Goal: Information Seeking & Learning: Learn about a topic

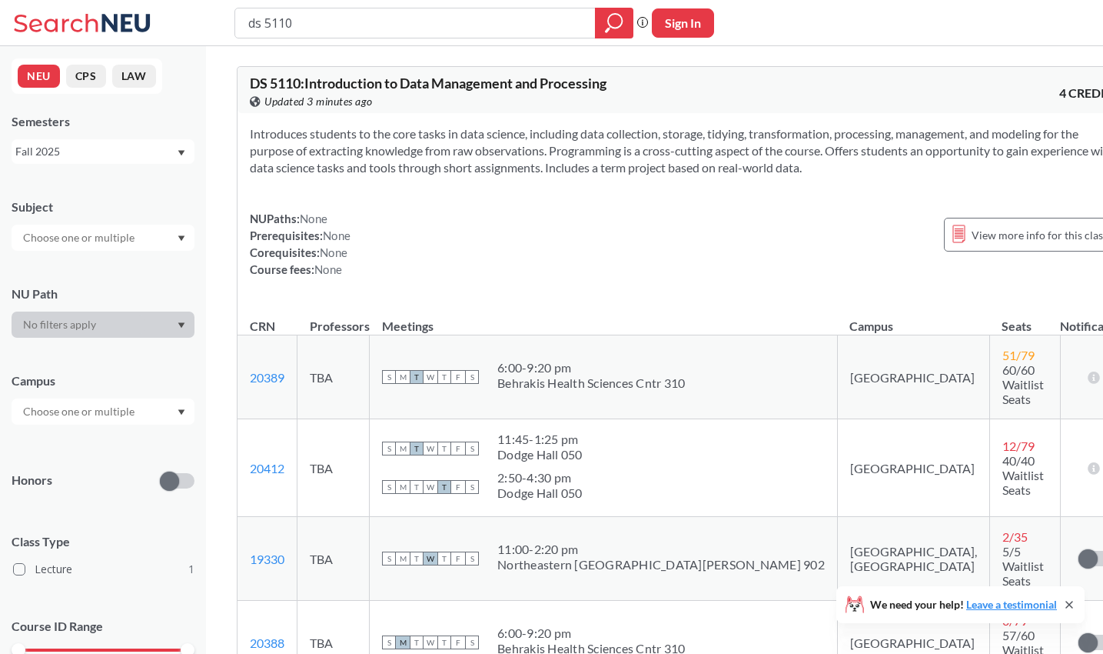
scroll to position [271, 0]
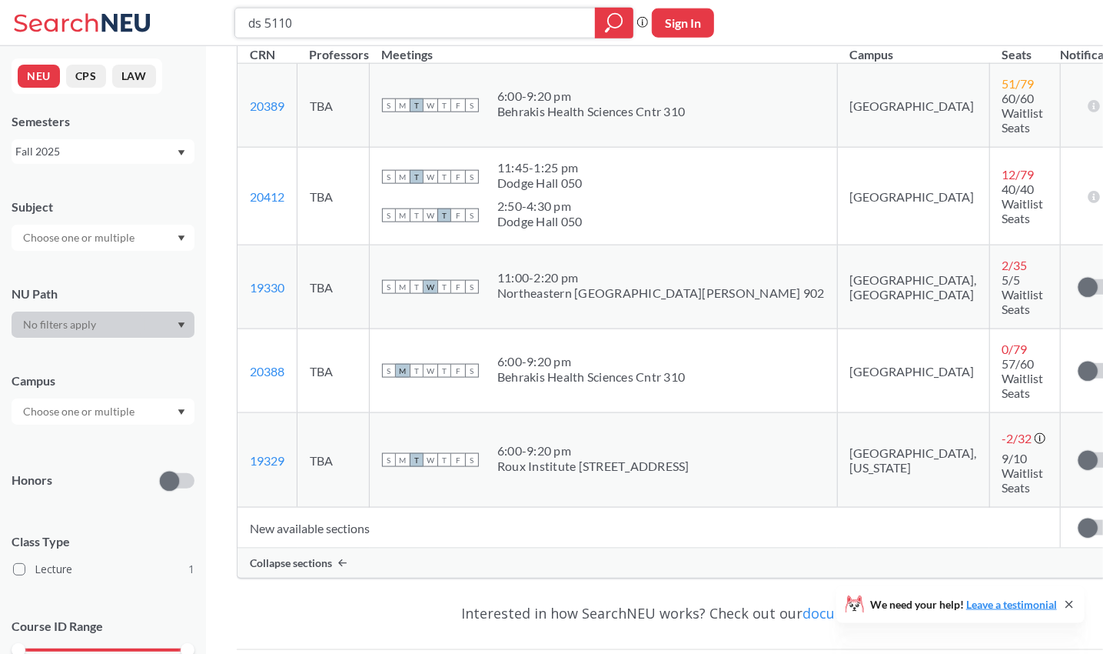
click at [354, 28] on input "ds 5110" at bounding box center [416, 23] width 338 height 26
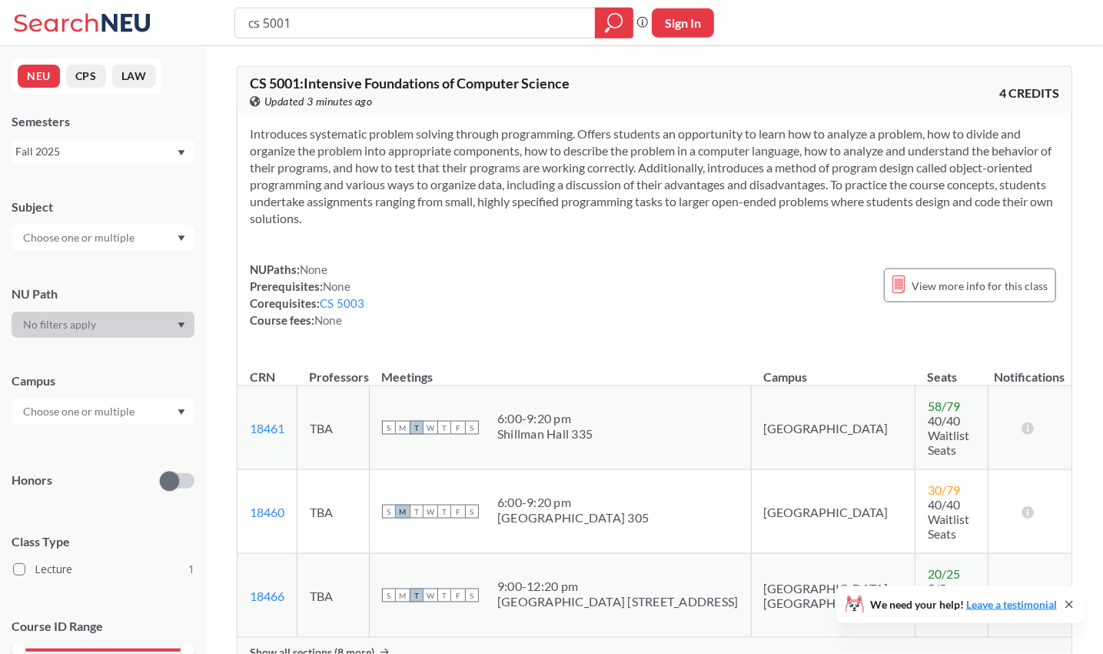
click at [350, 645] on span "Show all sections (8 more)" at bounding box center [312, 652] width 125 height 14
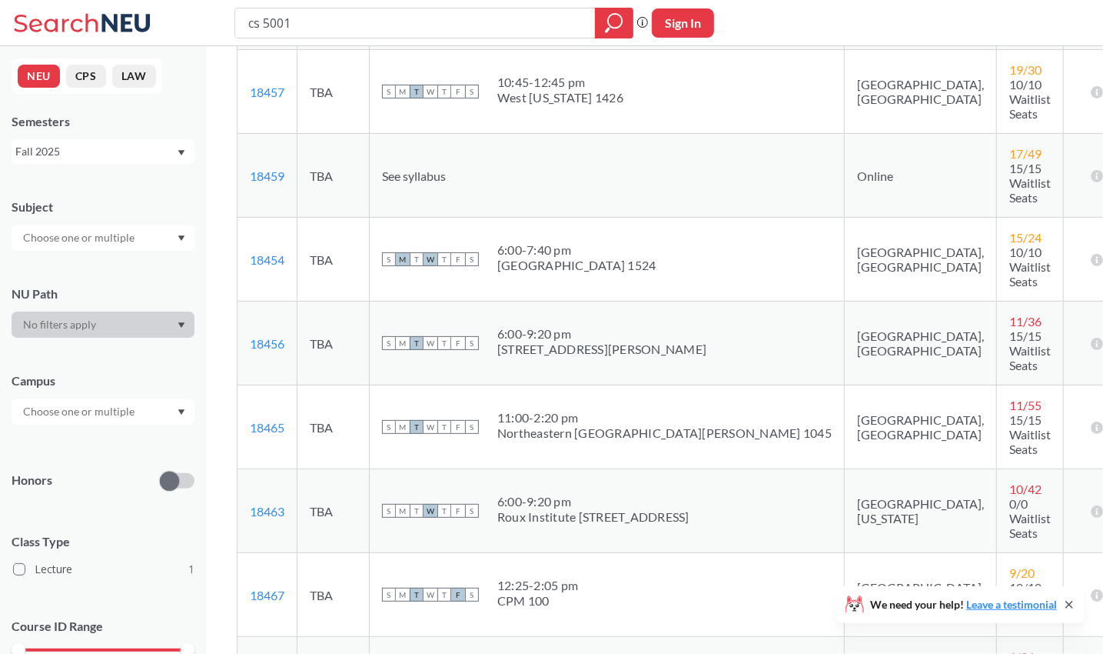
scroll to position [571, 0]
click at [371, 18] on input "cs 5001" at bounding box center [416, 23] width 338 height 26
type input "cs 5003"
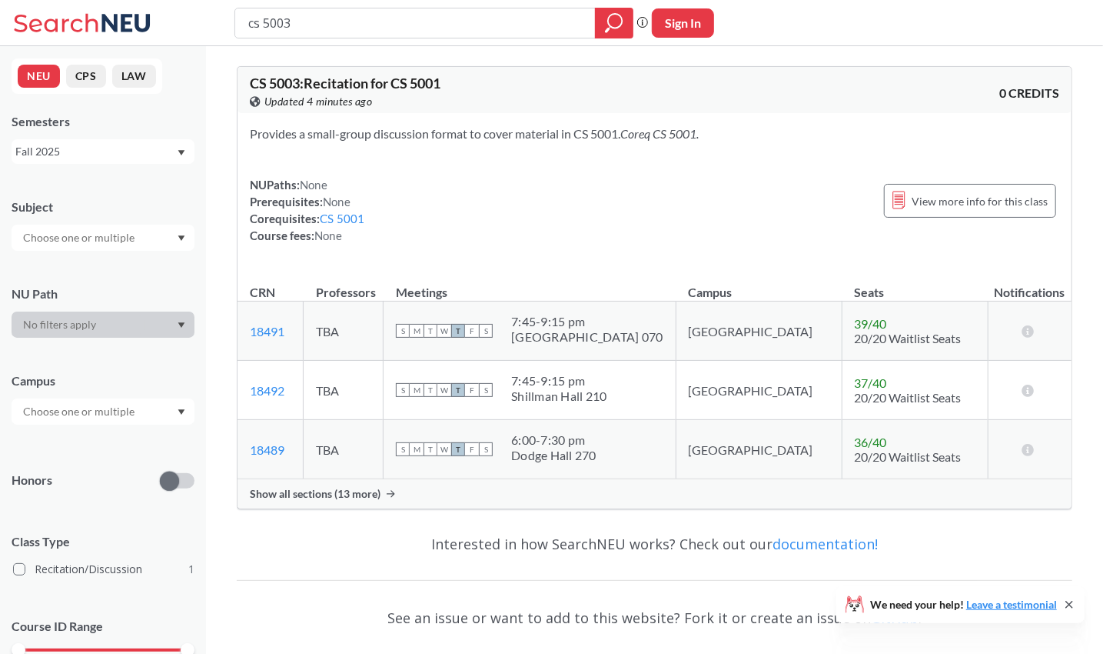
click at [367, 494] on span "Show all sections (13 more)" at bounding box center [315, 494] width 131 height 14
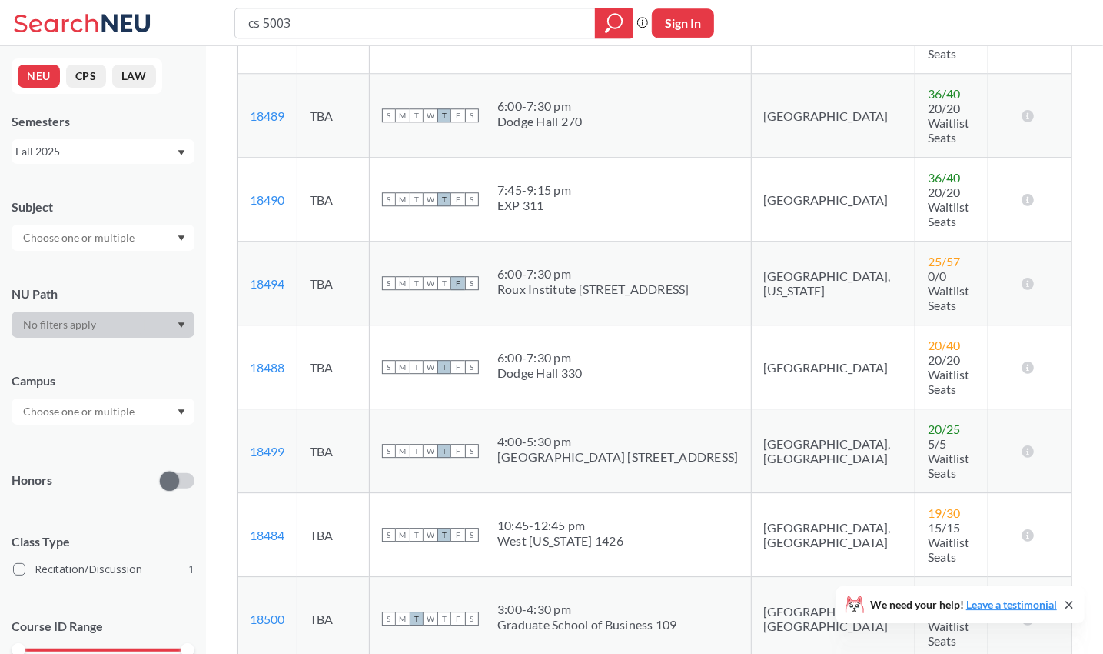
scroll to position [398, 0]
click at [368, 25] on input "cs 5003" at bounding box center [416, 23] width 338 height 26
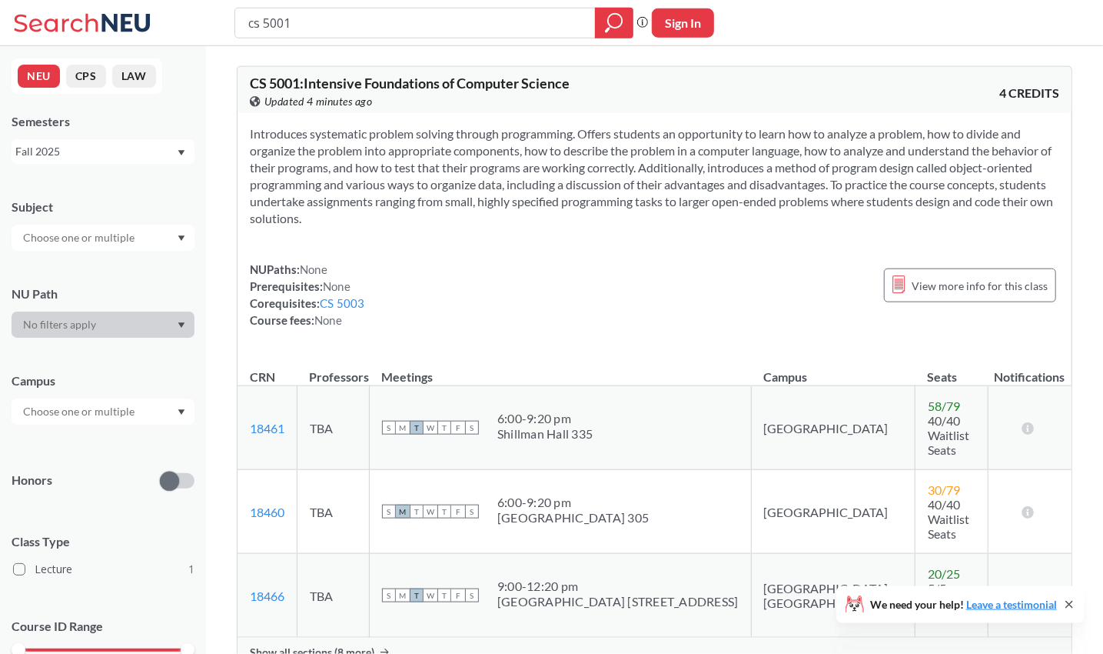
click at [352, 645] on span "Show all sections (8 more)" at bounding box center [312, 652] width 125 height 14
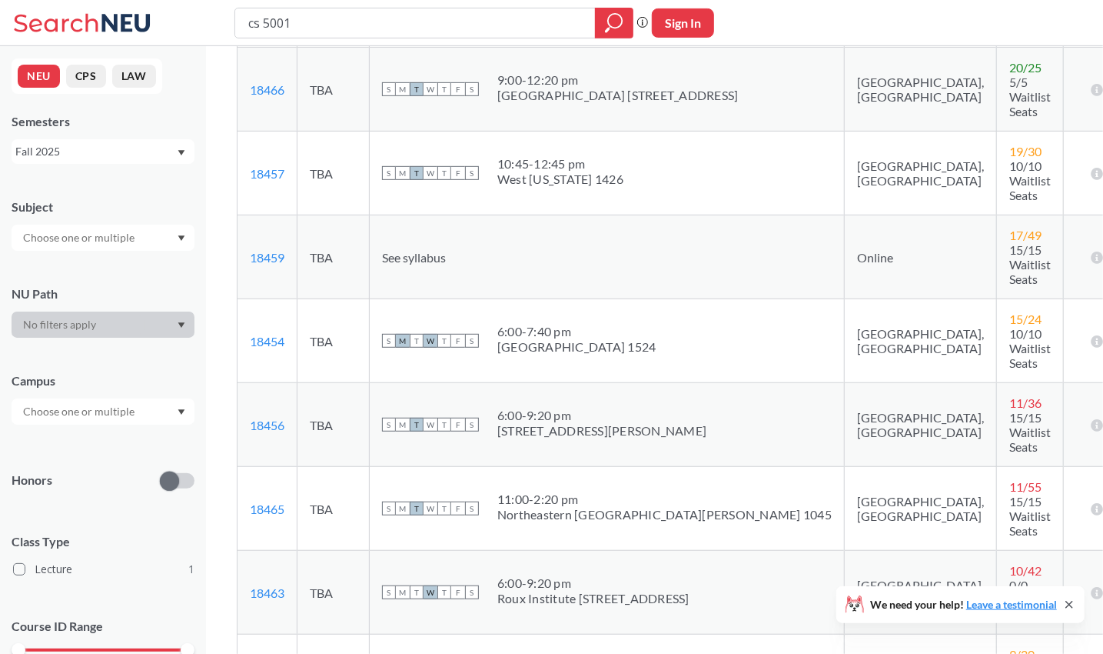
scroll to position [531, 0]
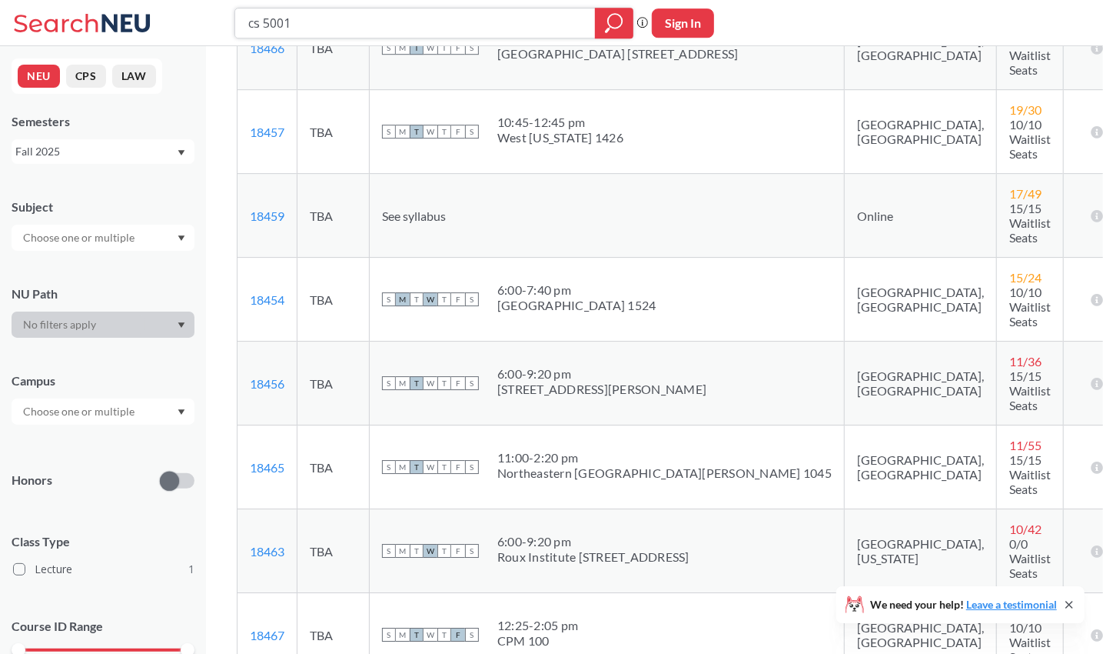
click at [354, 35] on input "cs 5001" at bounding box center [416, 23] width 338 height 26
type input "cs 5100"
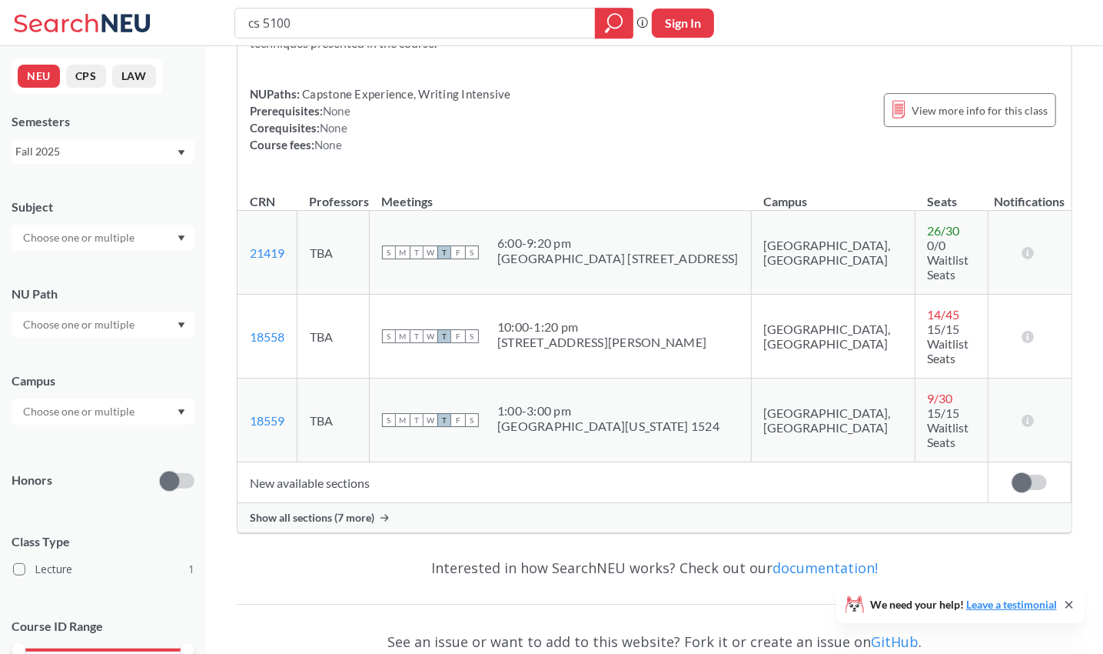
scroll to position [191, 0]
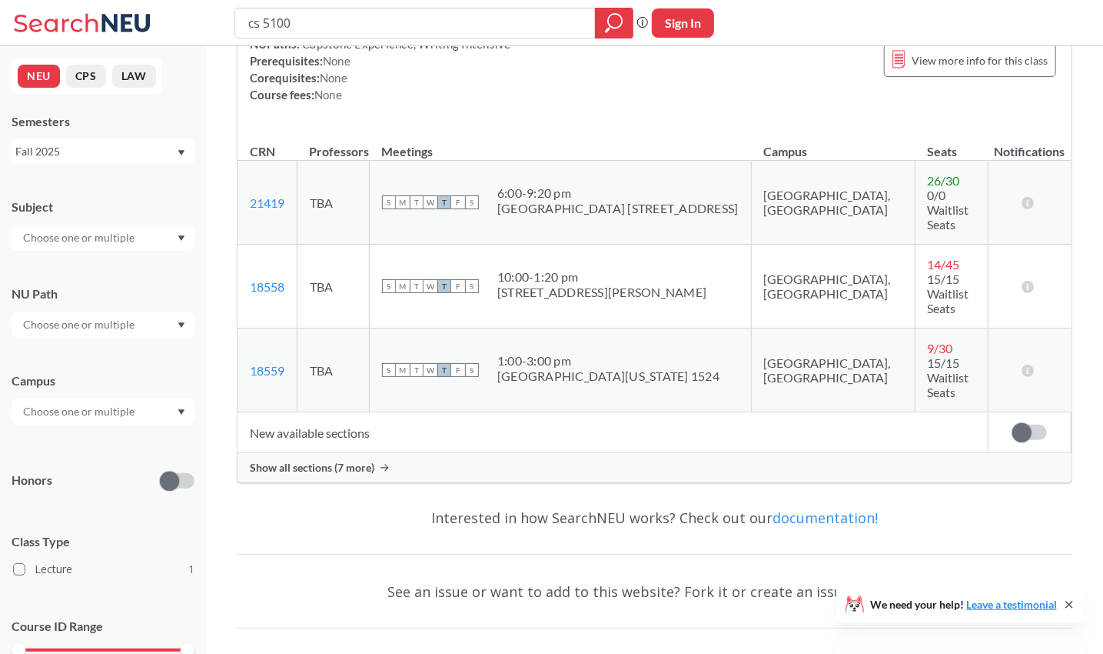
click at [323, 461] on span "Show all sections (7 more)" at bounding box center [312, 468] width 125 height 14
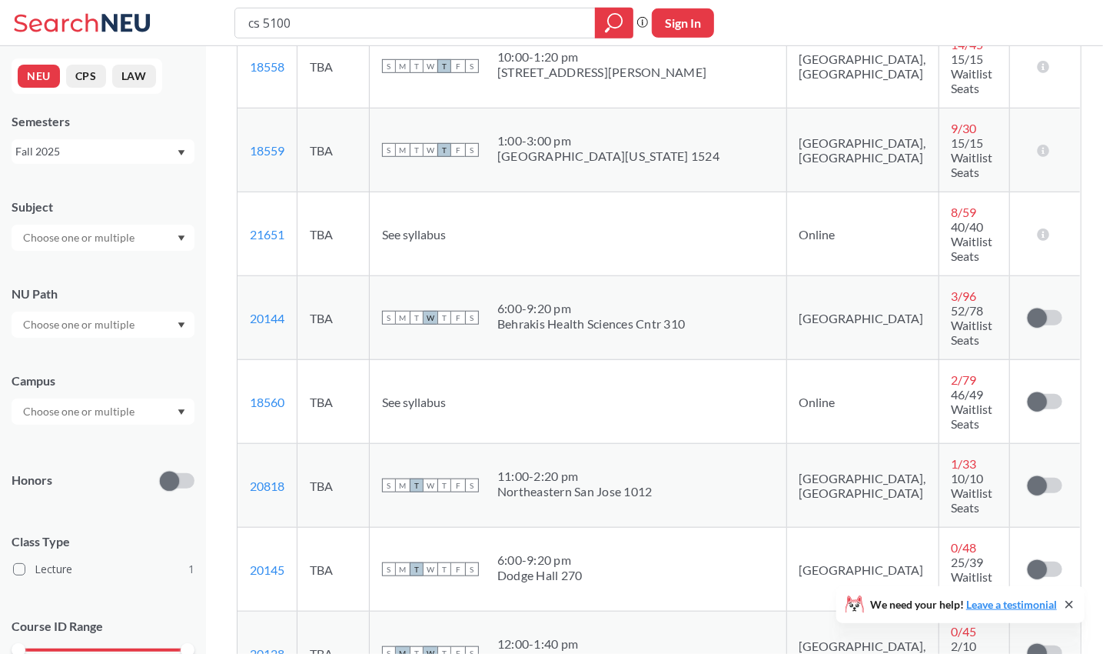
scroll to position [413, 0]
click at [304, 18] on input "cs 5100" at bounding box center [416, 23] width 338 height 26
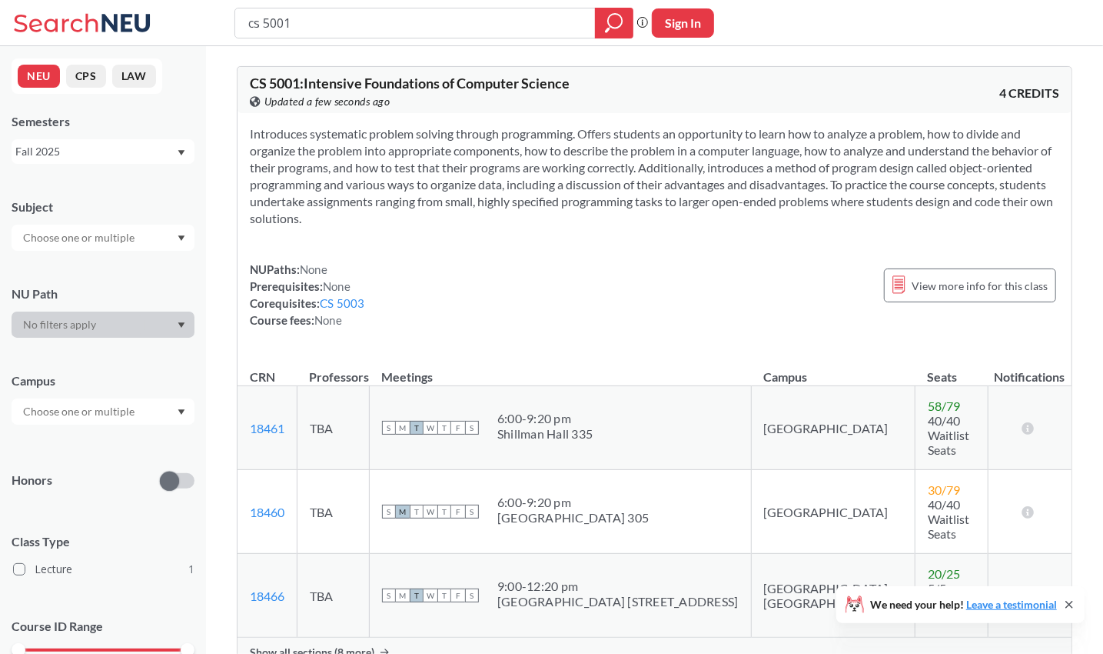
click at [343, 637] on div "Show all sections (8 more)" at bounding box center [655, 651] width 834 height 29
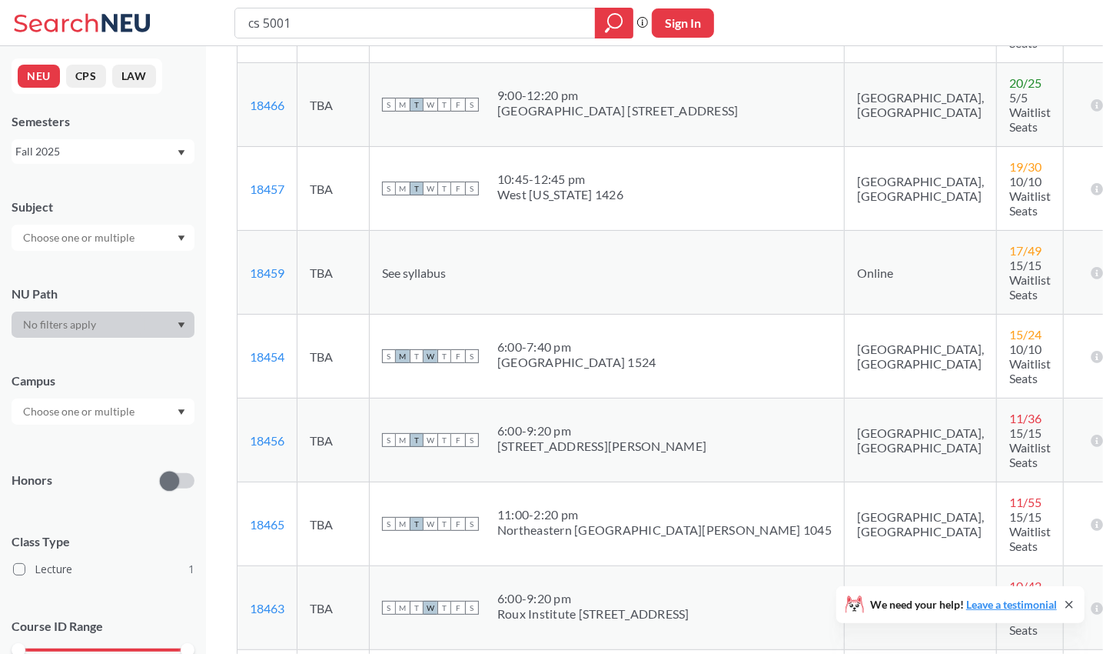
scroll to position [474, 0]
click at [321, 30] on input "cs 5001" at bounding box center [416, 23] width 338 height 26
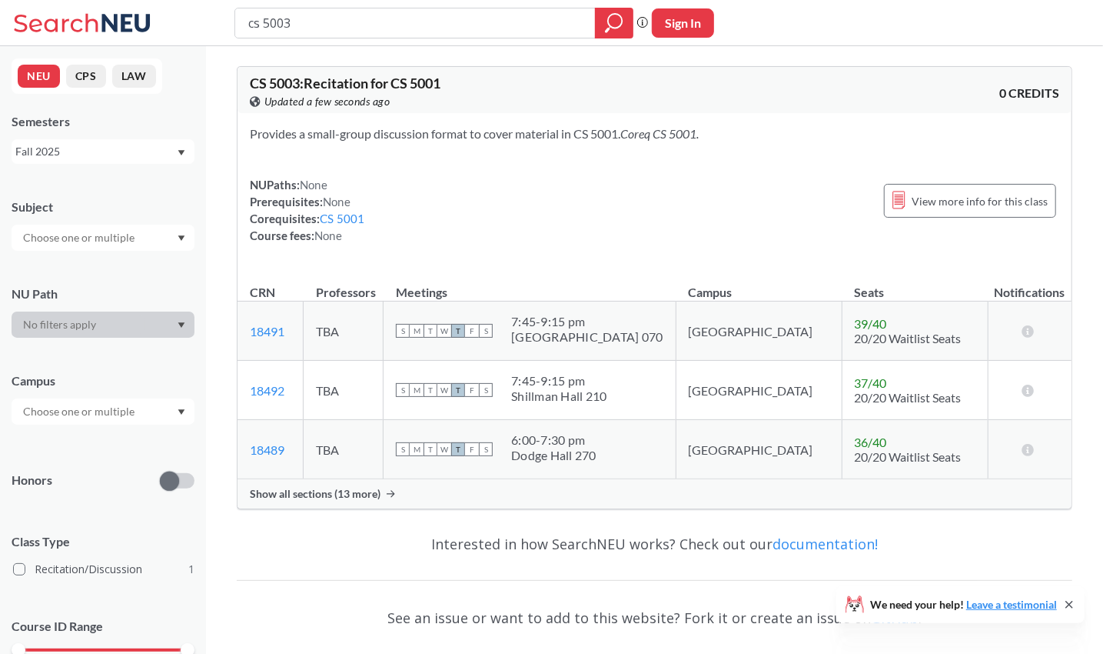
click at [339, 497] on span "Show all sections (13 more)" at bounding box center [315, 494] width 131 height 14
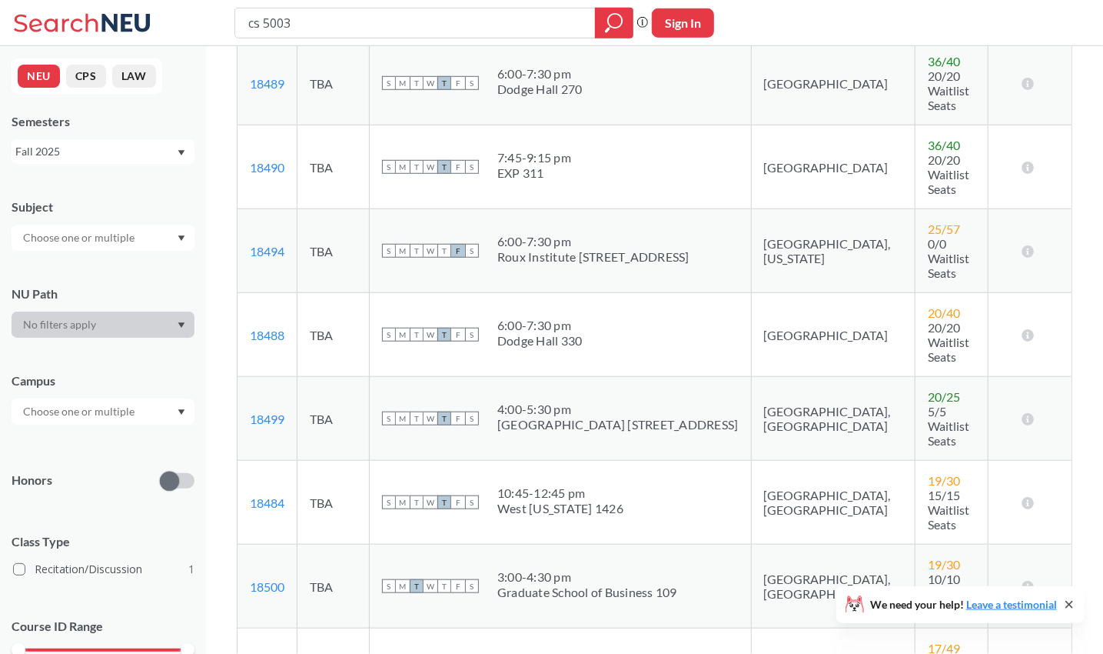
scroll to position [427, 0]
click at [366, 30] on input "cs 5003" at bounding box center [416, 23] width 338 height 26
type input "cs 5001"
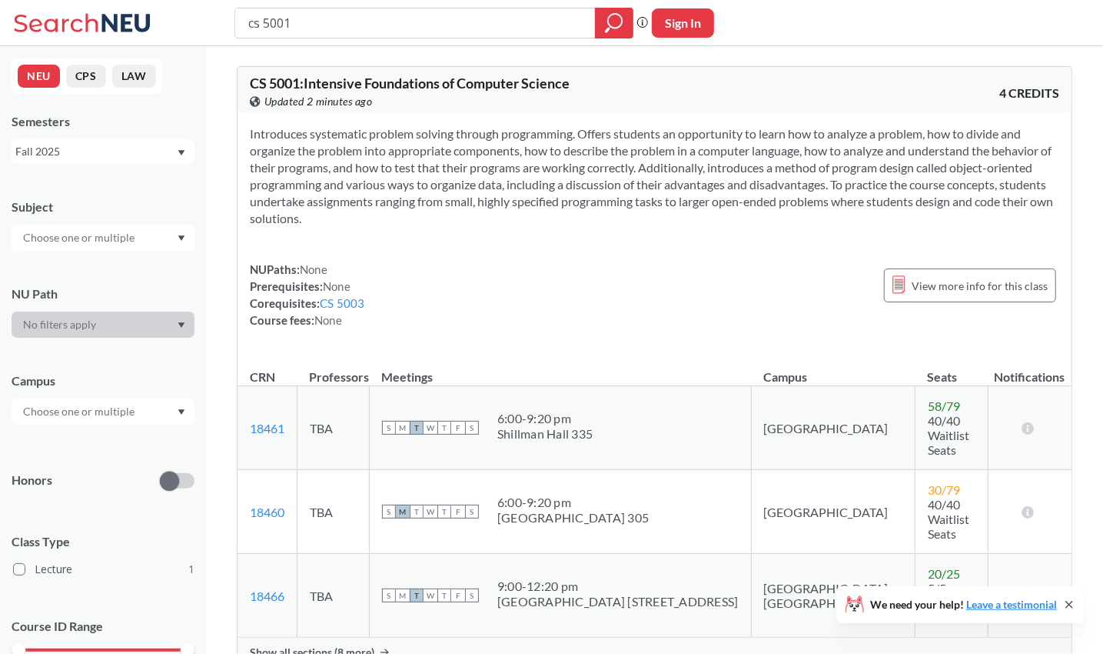
click at [365, 645] on span "Show all sections (8 more)" at bounding box center [312, 652] width 125 height 14
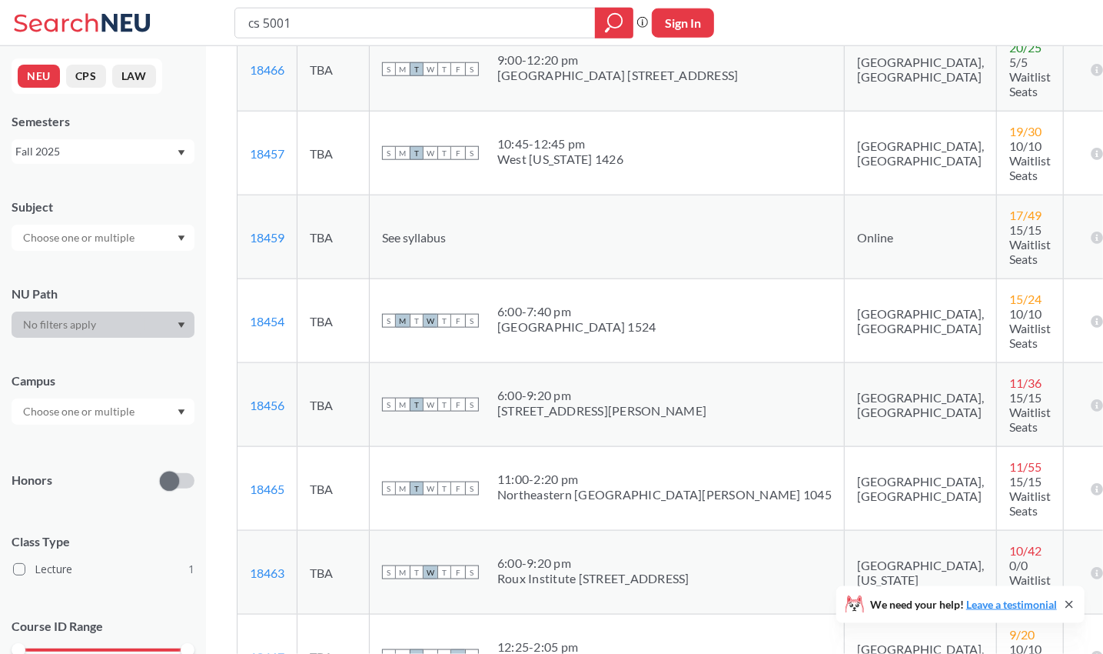
scroll to position [511, 0]
